Goal: Task Accomplishment & Management: Manage account settings

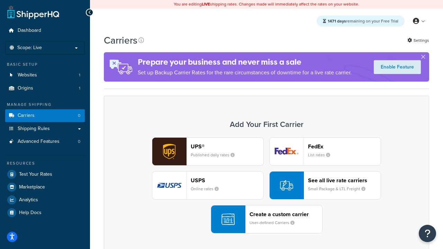
click at [266, 185] on div "UPS® Published daily rates FedEx List rates USPS Online rates See all live rate…" at bounding box center [266, 185] width 311 height 96
click at [344, 146] on header "FedEx" at bounding box center [344, 146] width 73 height 7
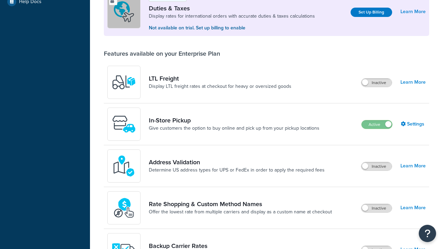
scroll to position [211, 0]
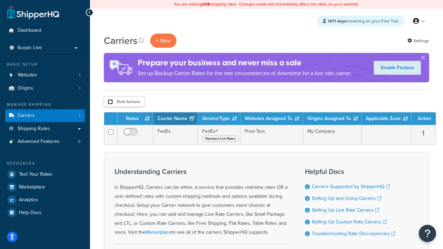
click at [110, 102] on input "checkbox" at bounding box center [110, 101] width 5 height 5
checkbox input "true"
click at [0, 0] on button "Delete" at bounding box center [0, 0] width 0 height 0
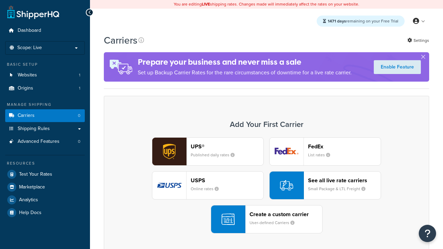
click at [266, 185] on div "UPS® Published daily rates FedEx List rates USPS Online rates See all live rate…" at bounding box center [266, 185] width 311 height 96
click at [344, 146] on header "FedEx" at bounding box center [344, 146] width 73 height 7
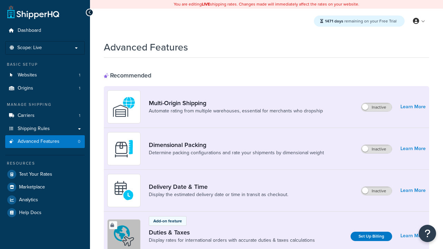
scroll to position [308, 0]
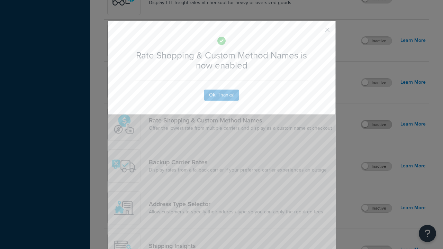
scroll to position [0, 0]
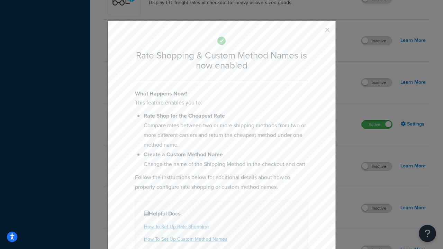
click at [317, 32] on button "button" at bounding box center [317, 32] width 2 height 2
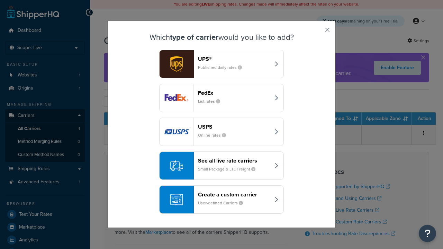
click at [221, 166] on div "See all live rate carriers Small Package & LTL Freight" at bounding box center [234, 165] width 72 height 17
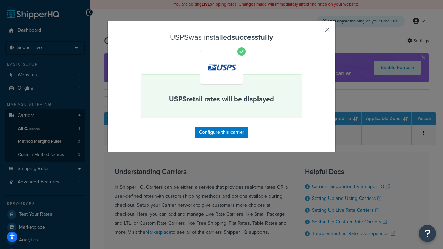
click at [317, 32] on button "button" at bounding box center [317, 32] width 2 height 2
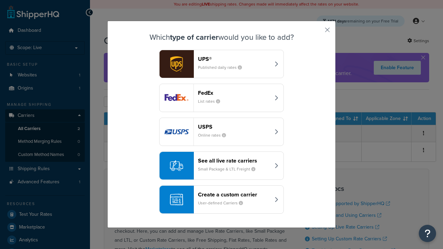
click at [221, 166] on div "See all live rate carriers Small Package & LTL Freight" at bounding box center [234, 165] width 72 height 17
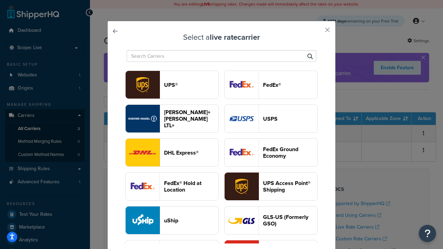
click at [271, 85] on header "FedEx®" at bounding box center [290, 85] width 54 height 7
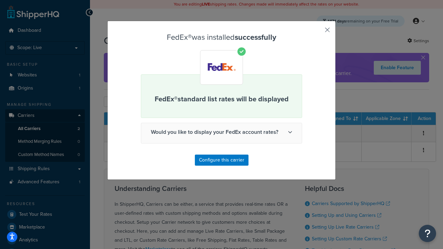
click at [317, 32] on button "button" at bounding box center [317, 32] width 2 height 2
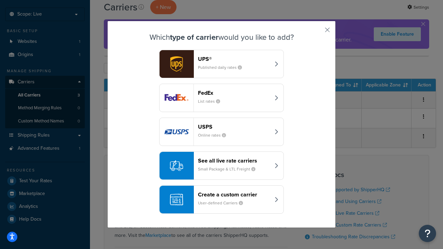
click at [221, 166] on div "See all live rate carriers Small Package & LTL Freight" at bounding box center [234, 165] width 72 height 17
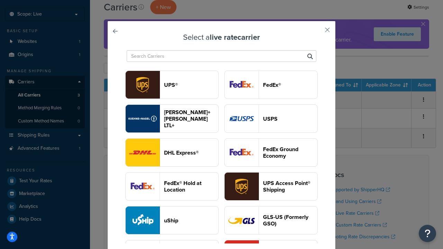
click at [191, 85] on header "UPS®" at bounding box center [191, 85] width 54 height 7
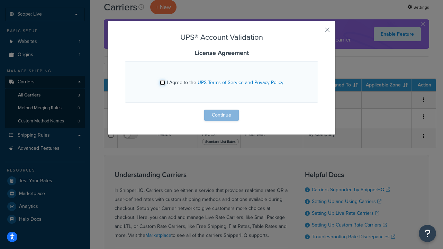
click at [162, 83] on input "I Agree to the UPS Terms of Service and Privacy Policy" at bounding box center [162, 82] width 5 height 5
checkbox input "true"
click at [221, 115] on button "Continue" at bounding box center [221, 115] width 35 height 11
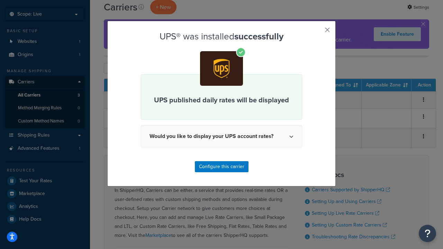
click at [317, 32] on button "button" at bounding box center [317, 32] width 2 height 2
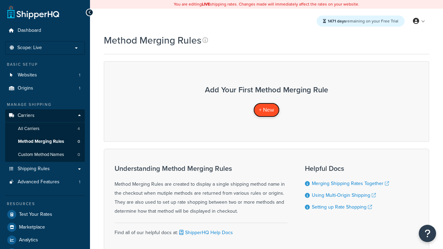
click at [266, 110] on span "+ New" at bounding box center [266, 110] width 15 height 8
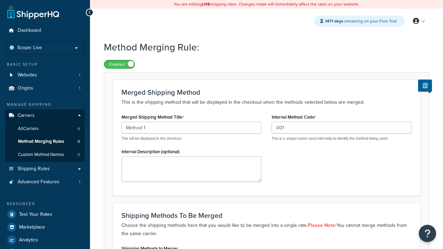
type input "001"
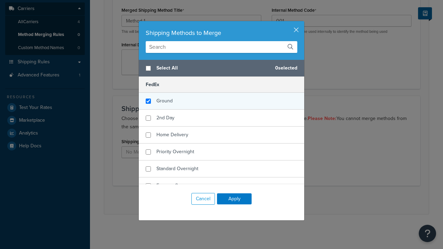
click at [164, 101] on span "Ground" at bounding box center [164, 100] width 16 height 7
checkbox input "true"
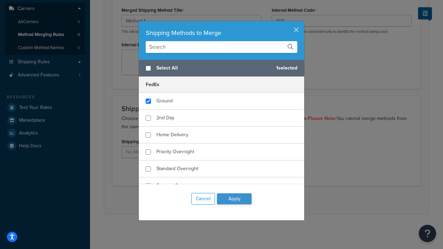
checkbox input "true"
click at [234, 199] on button "Apply" at bounding box center [234, 198] width 35 height 11
click at [262, 200] on button "Save" at bounding box center [262, 199] width 19 height 11
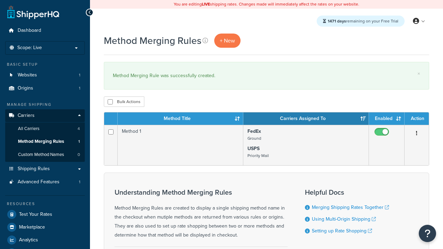
click at [180, 119] on th "Method Title" at bounding box center [181, 118] width 126 height 12
click at [306, 119] on th "Carriers Assigned To" at bounding box center [306, 118] width 126 height 12
click at [387, 119] on th "Enabled" at bounding box center [387, 118] width 36 height 12
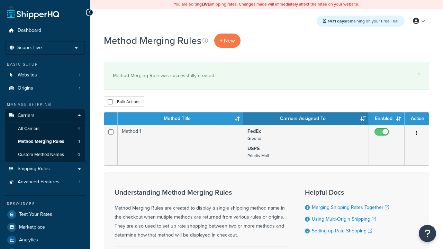
click at [387, 119] on th "Enabled" at bounding box center [387, 118] width 36 height 12
click at [417, 119] on th "Action" at bounding box center [417, 118] width 24 height 12
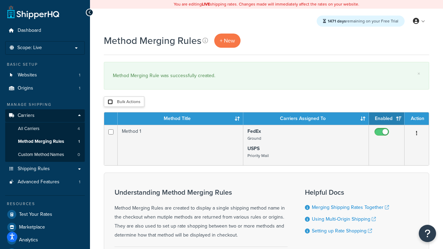
click at [110, 102] on input "checkbox" at bounding box center [110, 101] width 5 height 5
checkbox input "true"
click at [0, 0] on button "Delete" at bounding box center [0, 0] width 0 height 0
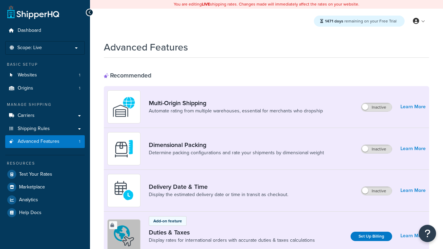
scroll to position [308, 0]
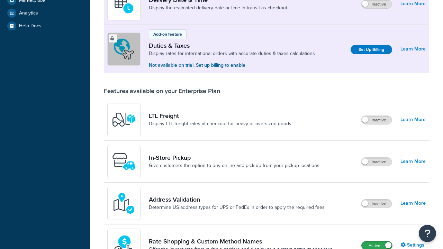
click at [377, 242] on label "Active" at bounding box center [377, 246] width 30 height 8
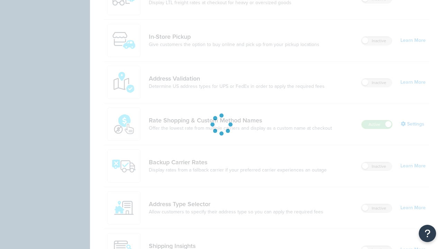
scroll to position [0, 0]
